Goal: Information Seeking & Learning: Learn about a topic

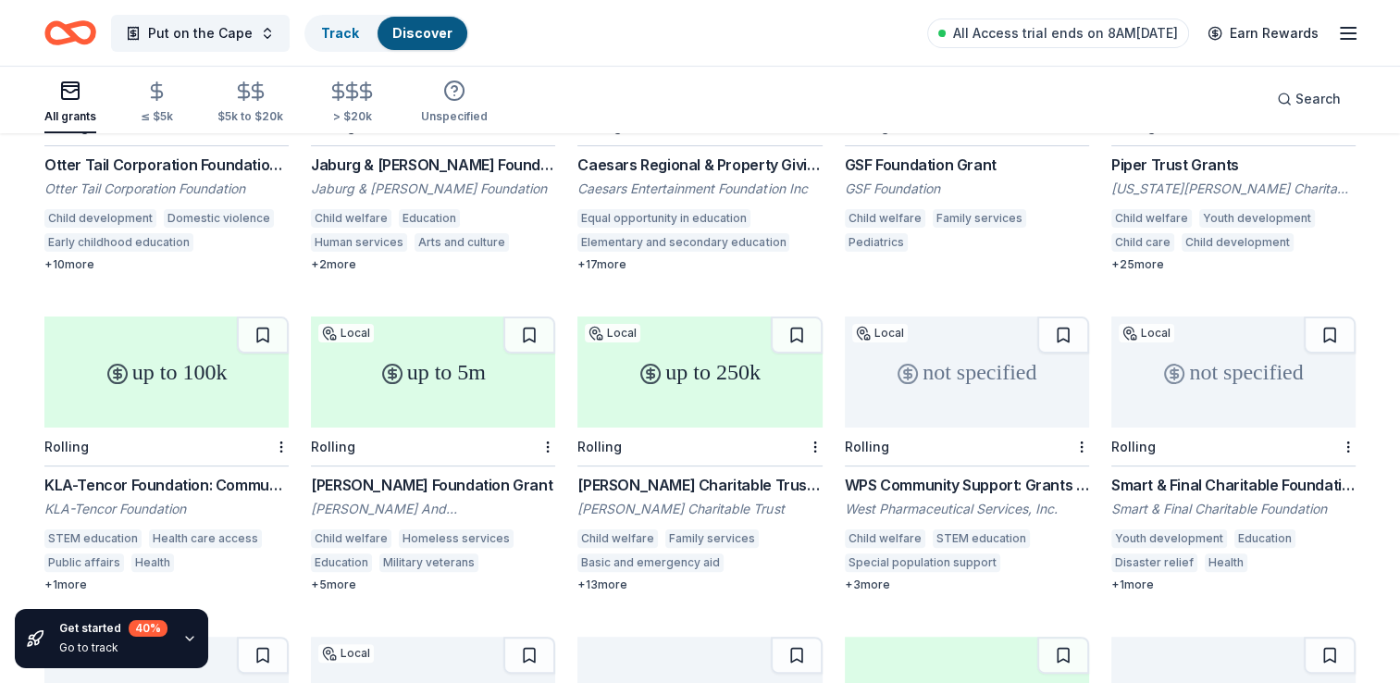
scroll to position [419, 0]
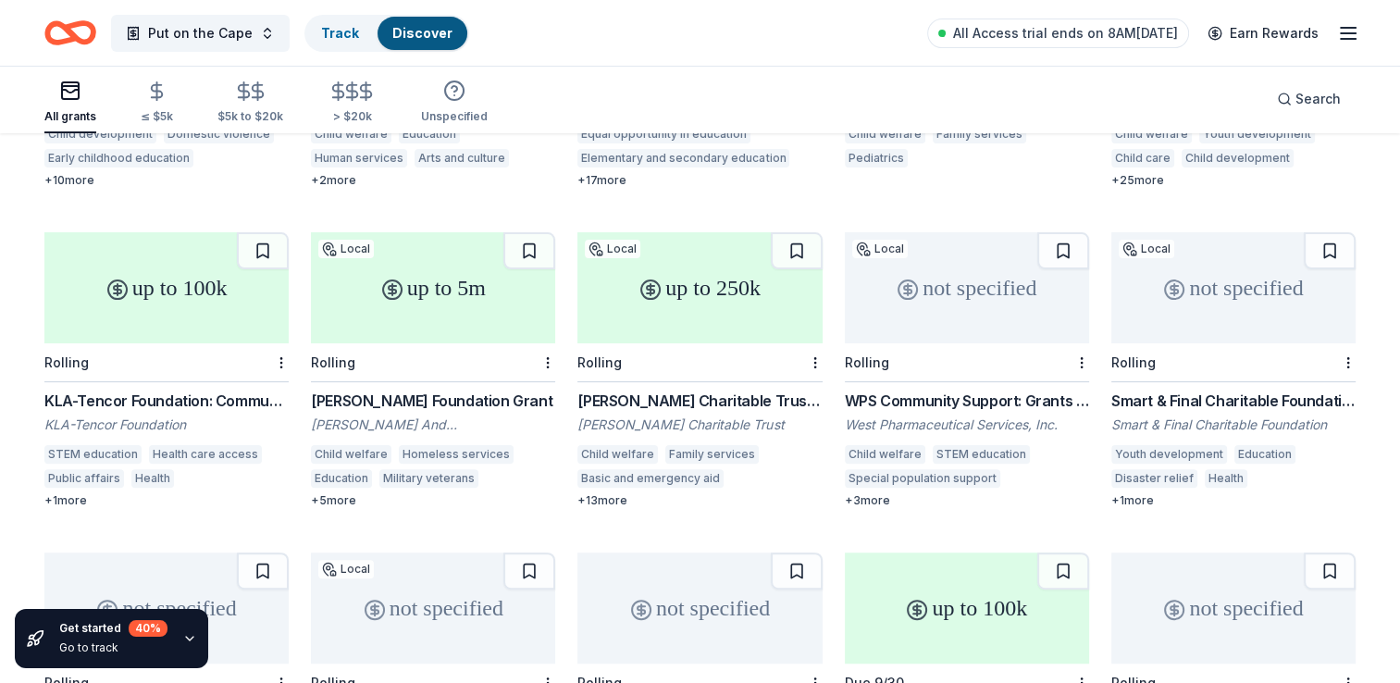
click at [722, 390] on div "[PERSON_NAME] Charitable Trust Grants (Non-Environment Requests)" at bounding box center [699, 401] width 244 height 22
click at [979, 390] on div "WPS Community Support: Grants & Sponsorhips" at bounding box center [967, 401] width 244 height 22
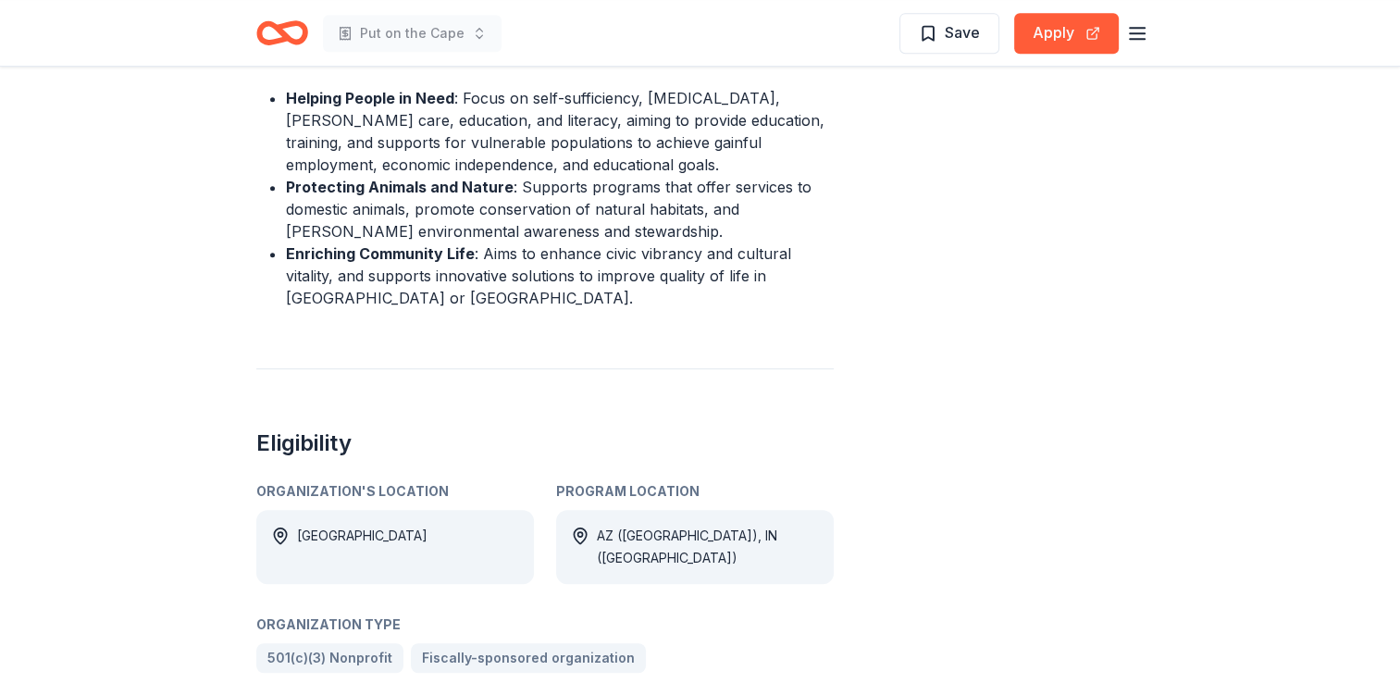
scroll to position [950, 0]
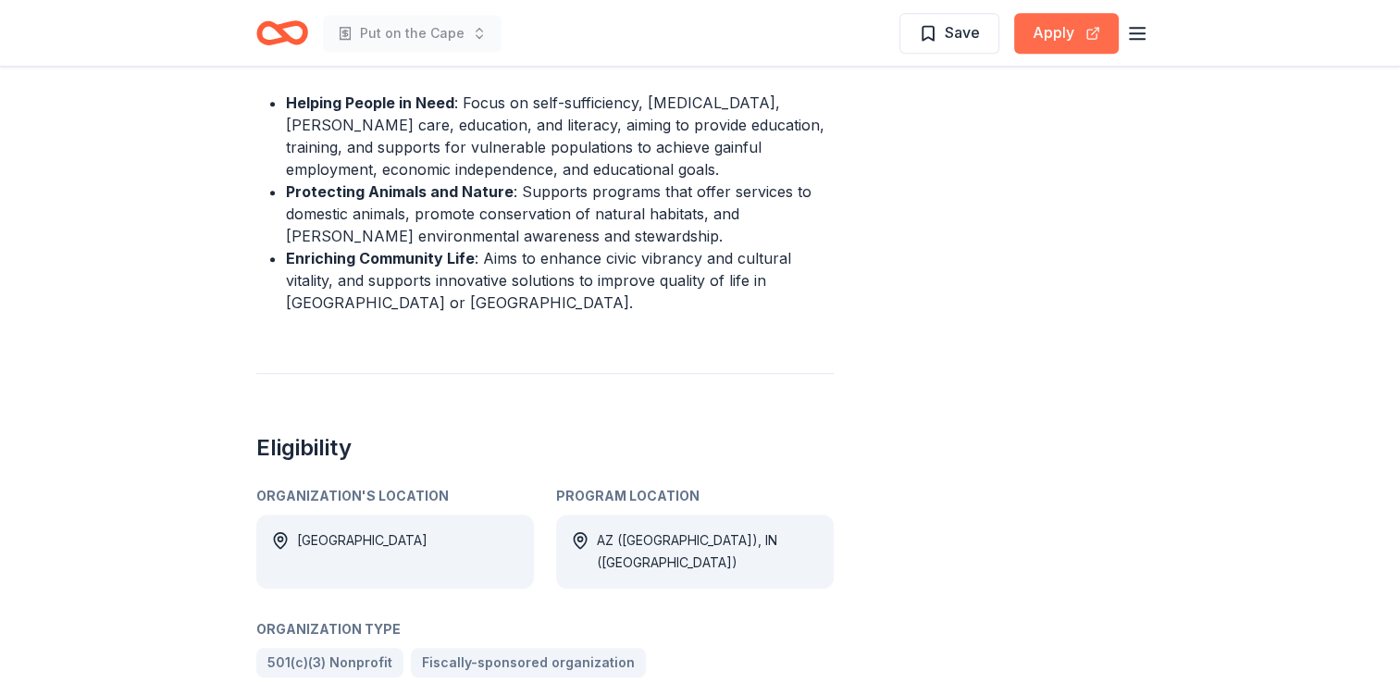
click at [1051, 31] on button "Apply" at bounding box center [1066, 33] width 105 height 41
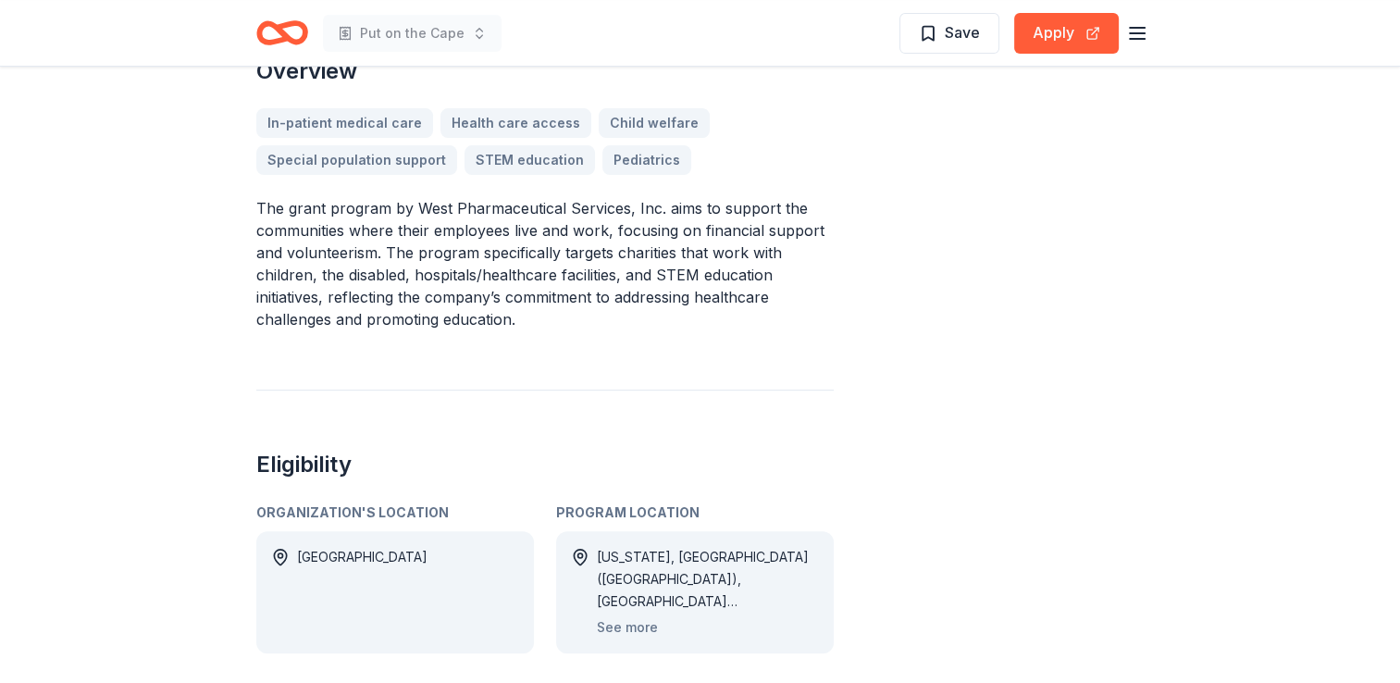
scroll to position [588, 0]
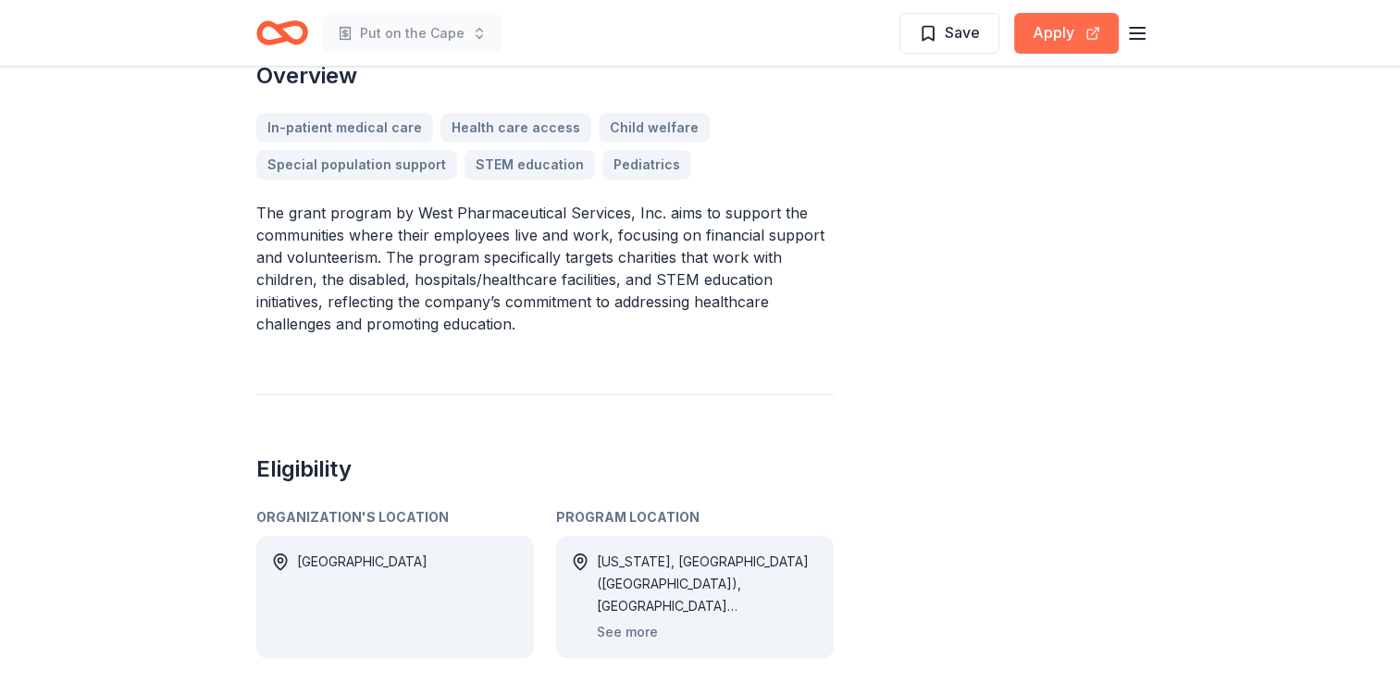
click at [1052, 36] on button "Apply" at bounding box center [1066, 33] width 105 height 41
